Goal: Task Accomplishment & Management: Manage account settings

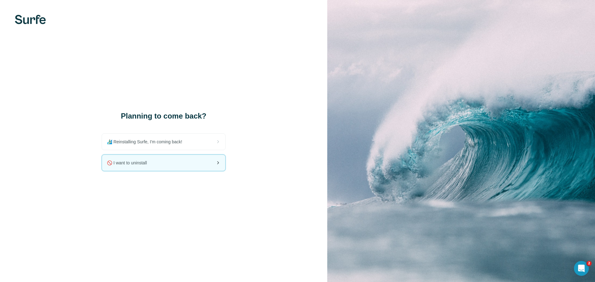
click at [190, 163] on div "🚫 I want to uninstall" at bounding box center [163, 163] width 123 height 16
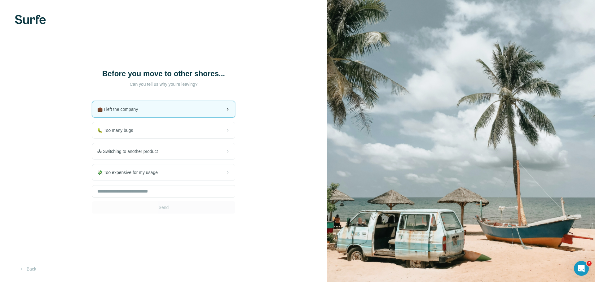
click at [174, 112] on div "💼 I left the company" at bounding box center [163, 109] width 143 height 16
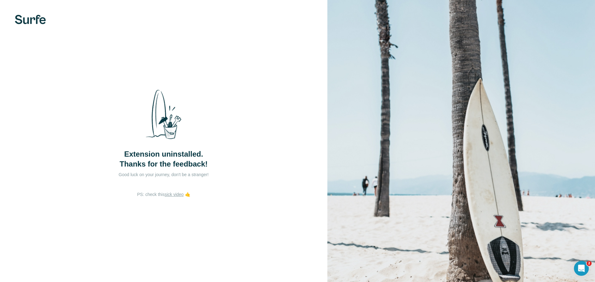
click at [25, 19] on img at bounding box center [30, 19] width 31 height 9
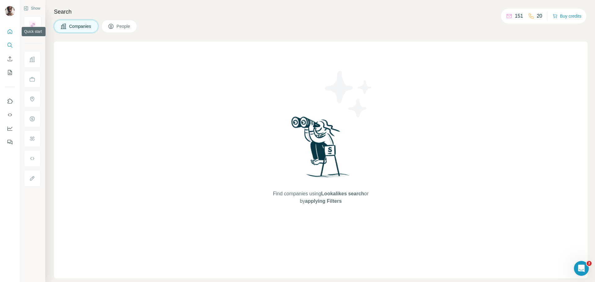
click at [13, 33] on icon "Quick start" at bounding box center [10, 32] width 6 height 6
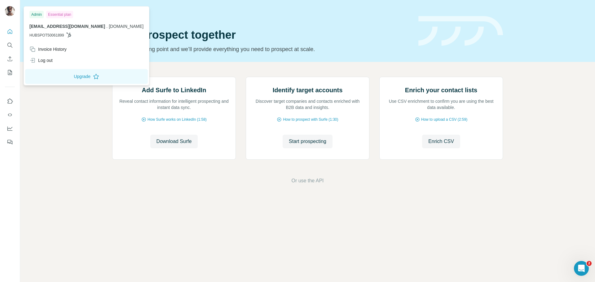
click at [9, 11] on img at bounding box center [10, 11] width 10 height 10
